Goal: Task Accomplishment & Management: Manage account settings

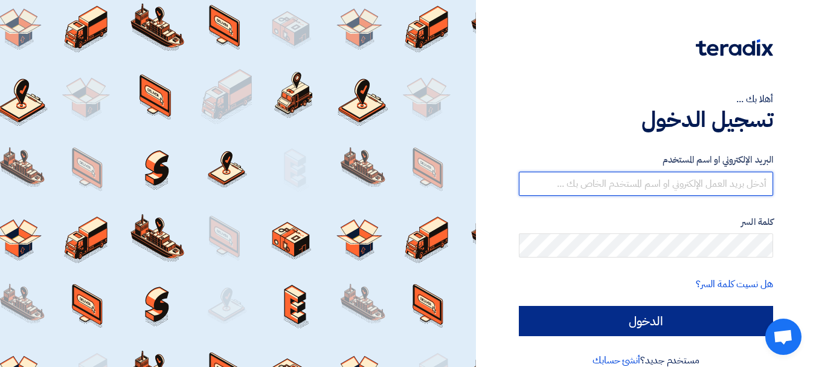
type input "[EMAIL_ADDRESS][DOMAIN_NAME]"
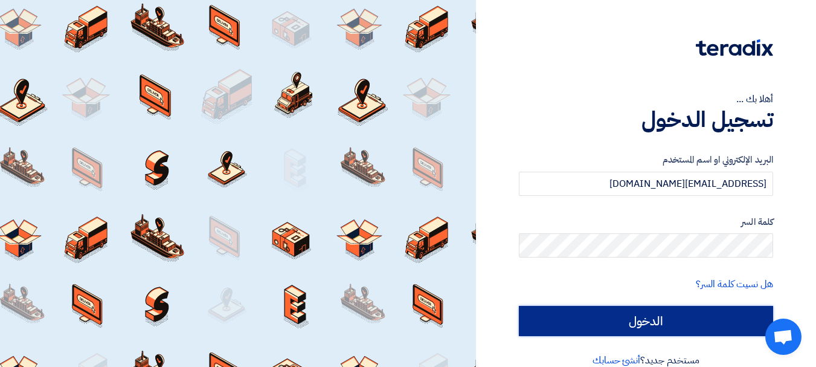
click at [598, 317] on input "الدخول" at bounding box center [646, 321] width 254 height 30
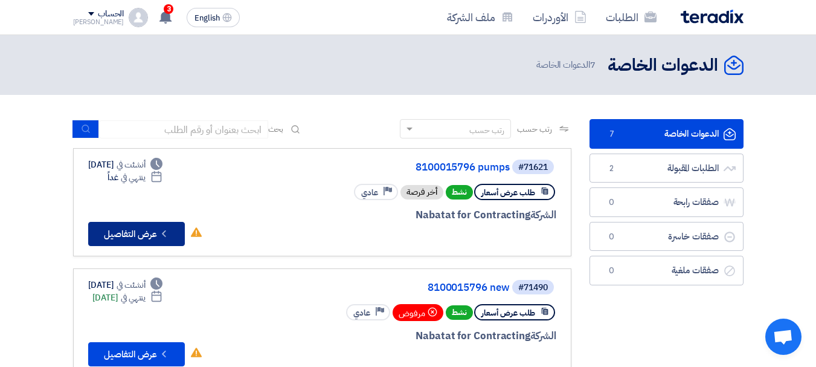
click at [124, 235] on button "Check details عرض التفاصيل" at bounding box center [136, 234] width 97 height 24
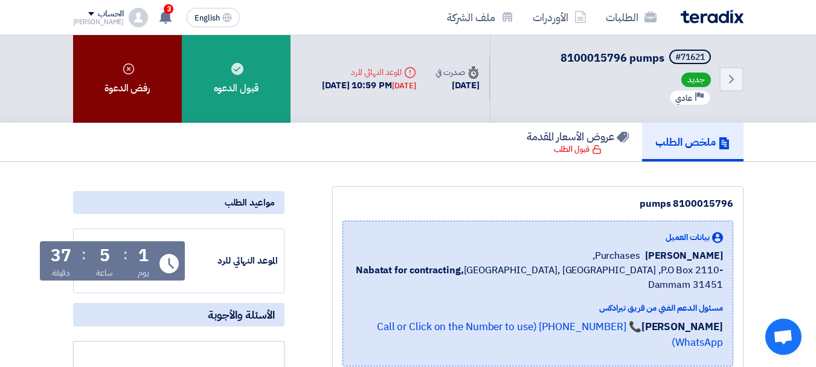
click at [102, 77] on div "رفض الدعوة" at bounding box center [127, 79] width 109 height 88
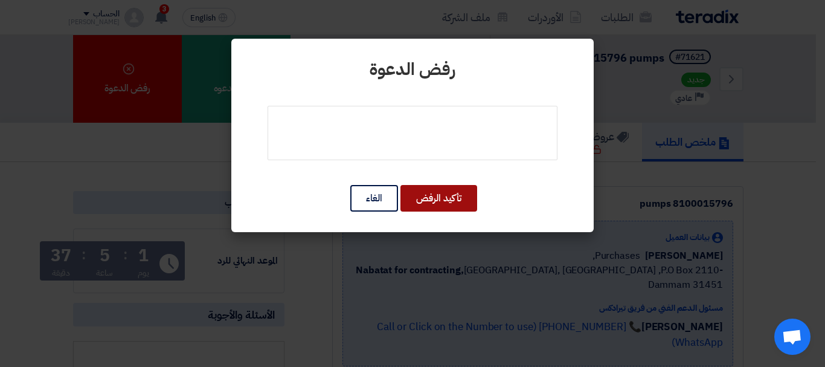
click at [447, 195] on button "تأكيد الرفض" at bounding box center [439, 198] width 77 height 27
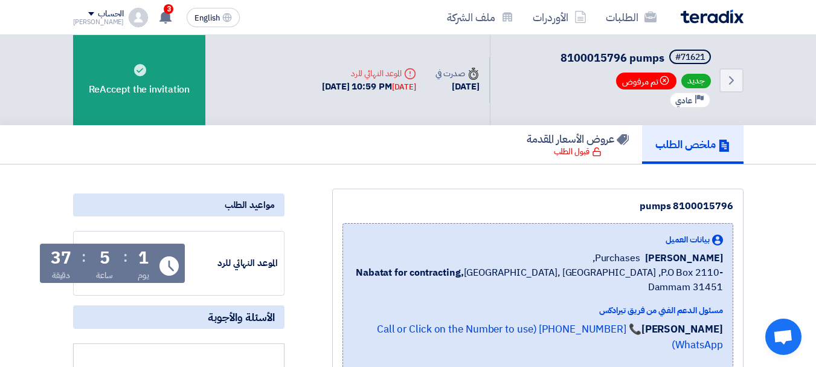
click at [98, 15] on div "الحساب" at bounding box center [111, 14] width 26 height 10
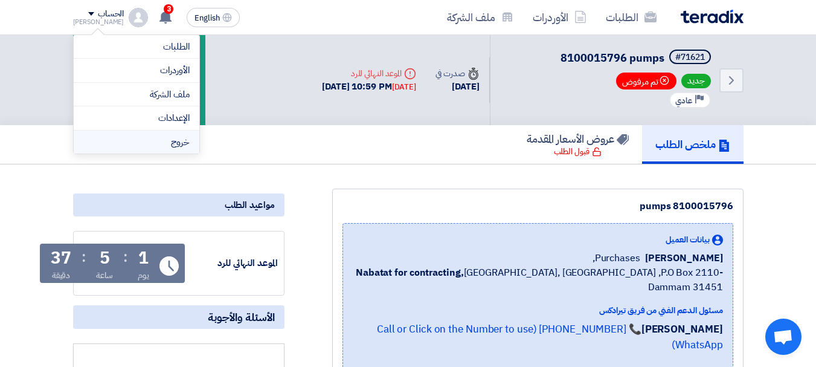
click at [167, 142] on li "خروج" at bounding box center [137, 142] width 126 height 24
